Goal: Find specific page/section: Find specific page/section

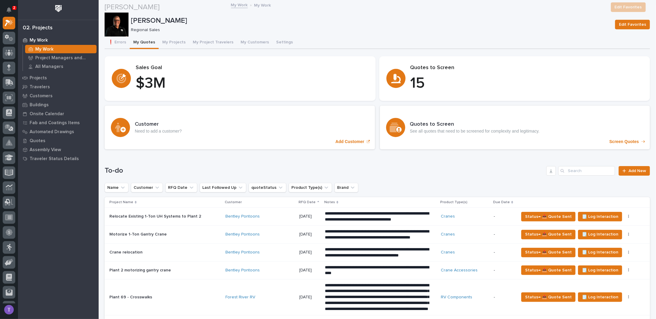
scroll to position [269, 0]
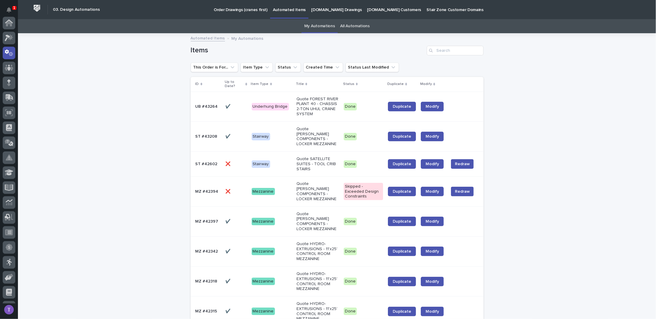
scroll to position [30, 0]
click at [8, 19] on div at bounding box center [9, 23] width 13 height 13
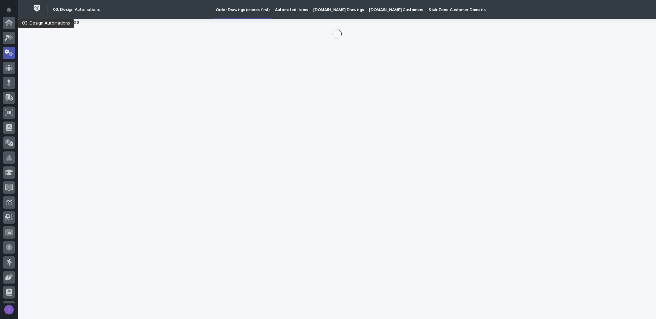
scroll to position [30, 0]
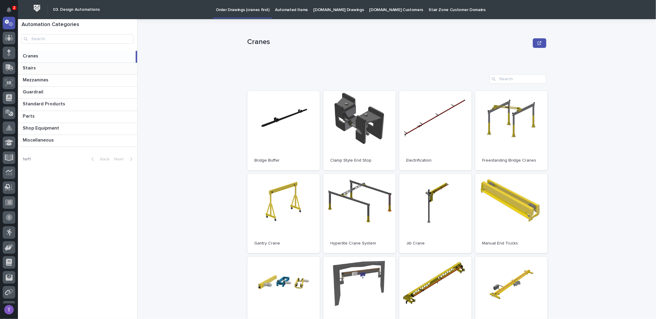
click at [30, 66] on p "Stairs" at bounding box center [30, 67] width 14 height 7
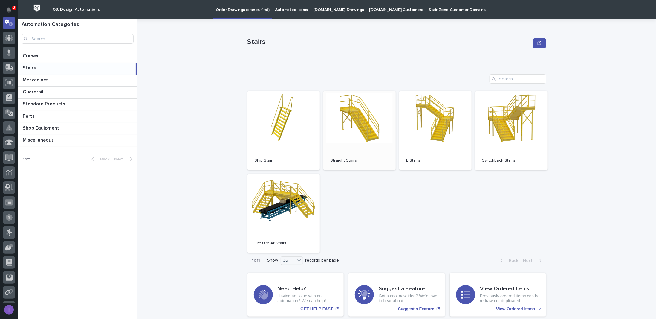
click at [360, 121] on link "Open" at bounding box center [359, 130] width 72 height 79
click at [282, 10] on p "Automated Items" at bounding box center [291, 6] width 33 height 13
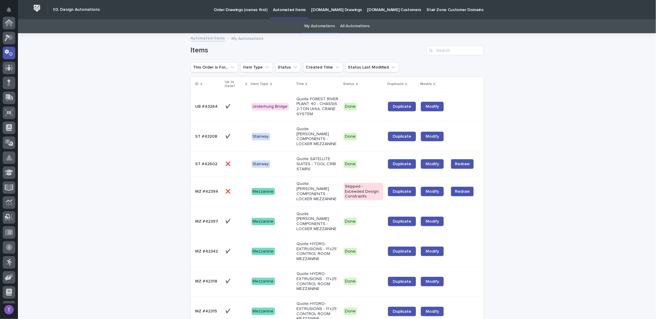
scroll to position [30, 0]
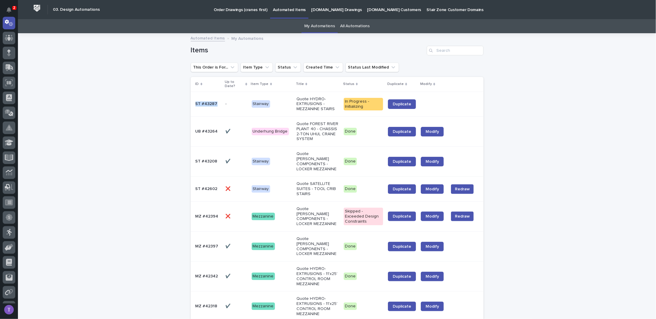
click at [194, 105] on td "ST #43287 ST #43287" at bounding box center [207, 103] width 33 height 25
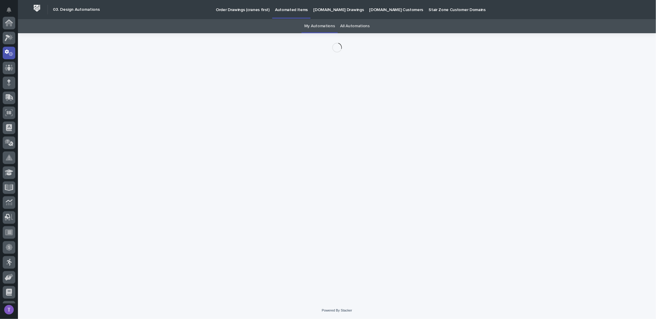
scroll to position [30, 0]
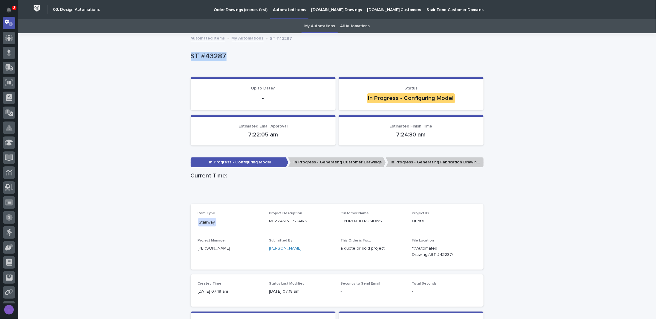
drag, startPoint x: 190, startPoint y: 56, endPoint x: 228, endPoint y: 54, distance: 38.9
click at [228, 54] on p "ST #43287" at bounding box center [336, 56] width 291 height 9
copy p "ST #43287"
